Goal: Task Accomplishment & Management: Complete application form

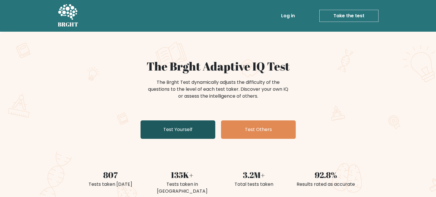
click at [178, 130] on link "Test Yourself" at bounding box center [178, 129] width 75 height 18
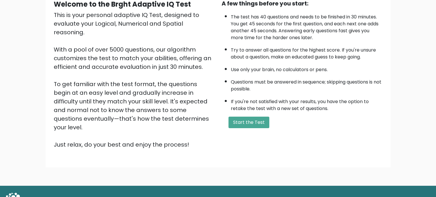
scroll to position [67, 0]
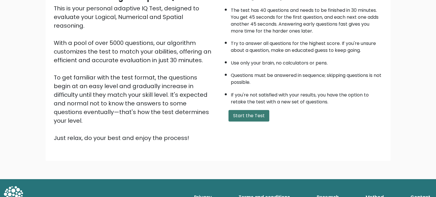
click at [260, 114] on button "Start the Test" at bounding box center [248, 115] width 41 height 11
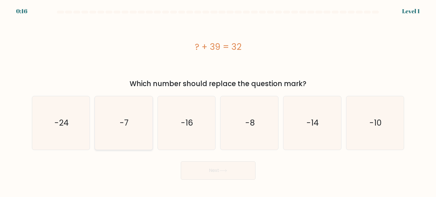
click at [117, 133] on icon "-7" at bounding box center [123, 122] width 53 height 53
click at [218, 101] on input "b. -7" at bounding box center [218, 99] width 0 height 3
radio input "true"
click at [238, 173] on button "Next" at bounding box center [218, 170] width 75 height 18
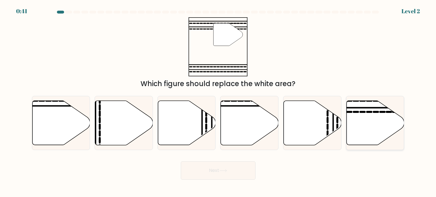
click at [376, 130] on icon at bounding box center [376, 123] width 58 height 44
click at [218, 101] on input "f." at bounding box center [218, 99] width 0 height 3
radio input "true"
click at [242, 174] on button "Next" at bounding box center [218, 170] width 75 height 18
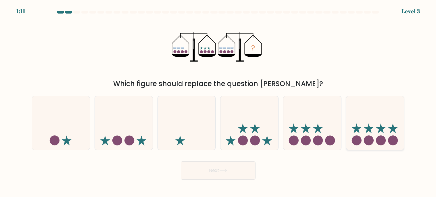
click at [400, 134] on icon at bounding box center [375, 123] width 58 height 48
click at [218, 101] on input "f." at bounding box center [218, 99] width 0 height 3
radio input "true"
click at [241, 168] on button "Next" at bounding box center [218, 170] width 75 height 18
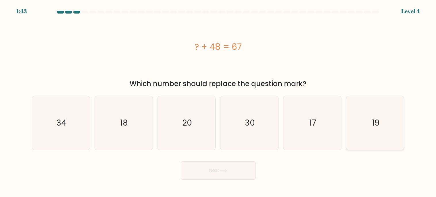
click at [385, 139] on icon "19" at bounding box center [374, 122] width 53 height 53
click at [218, 101] on input "f. 19" at bounding box center [218, 99] width 0 height 3
radio input "true"
click at [250, 176] on button "Next" at bounding box center [218, 170] width 75 height 18
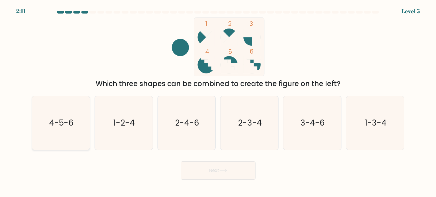
click at [46, 133] on icon "4-5-6" at bounding box center [60, 122] width 53 height 53
click at [218, 101] on input "a. 4-5-6" at bounding box center [218, 99] width 0 height 3
radio input "true"
click at [211, 174] on button "Next" at bounding box center [218, 170] width 75 height 18
